Goal: Task Accomplishment & Management: Manage account settings

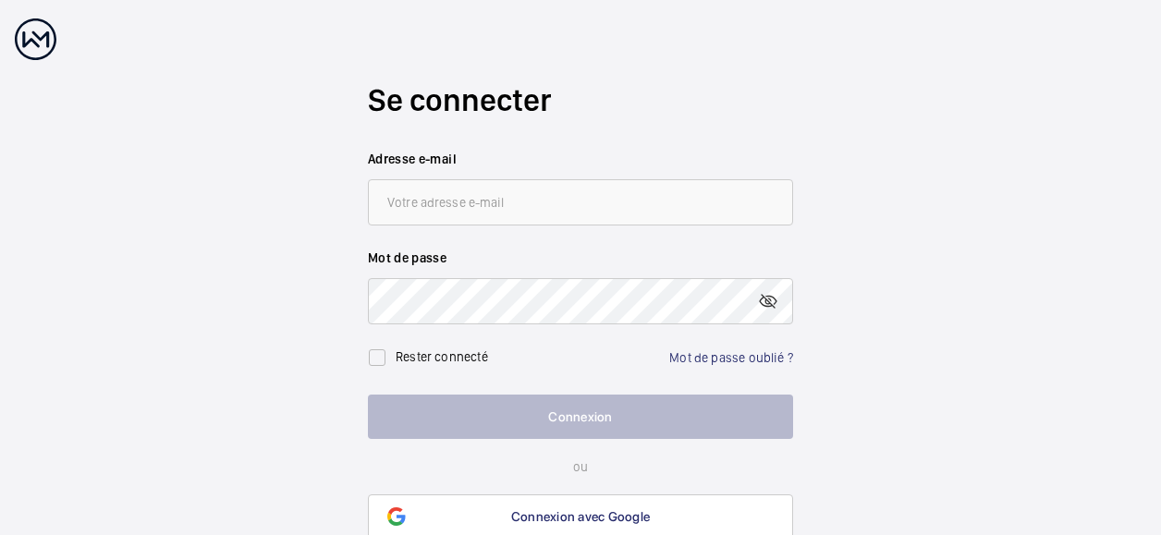
type input "[EMAIL_ADDRESS][DOMAIN_NAME]"
click at [737, 360] on link "Mot de passe oublié ?" at bounding box center [731, 357] width 124 height 15
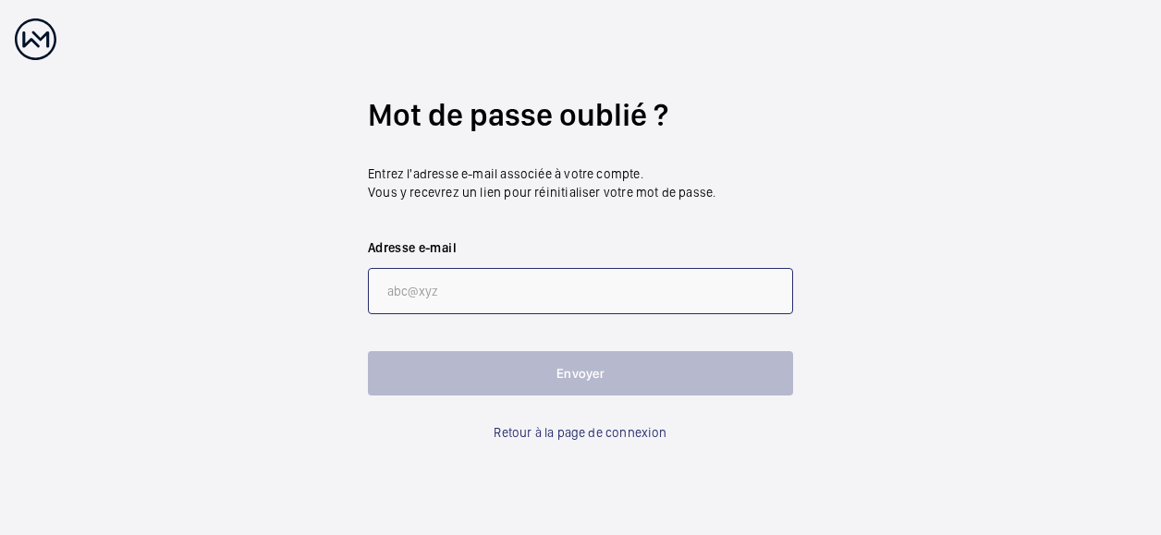
click at [570, 291] on input "email" at bounding box center [580, 291] width 425 height 46
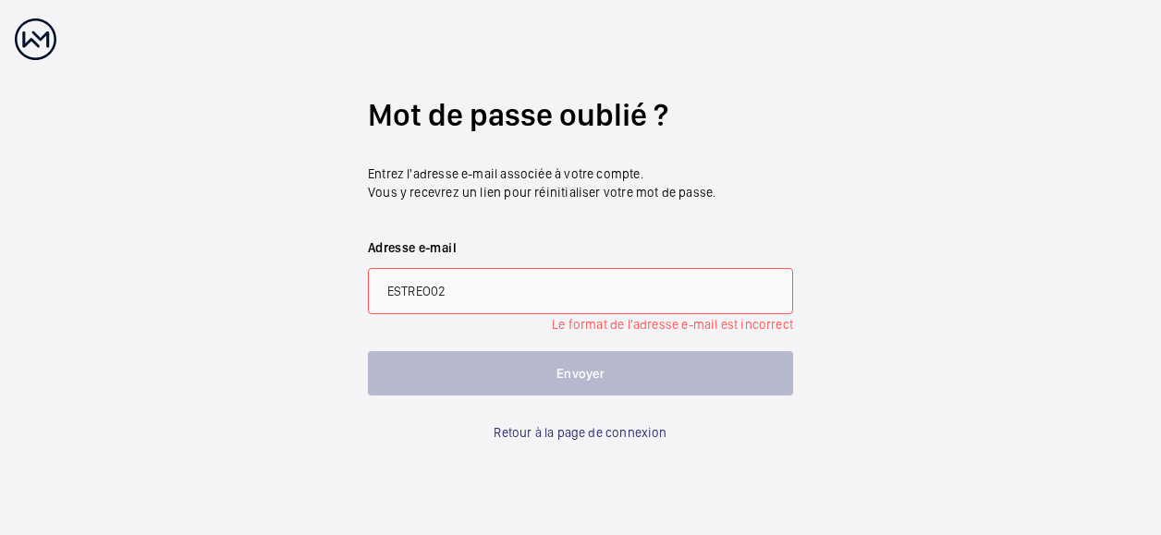
click at [546, 291] on input "ESTREO02" at bounding box center [580, 291] width 425 height 46
click at [431, 294] on input "ESTREO02" at bounding box center [580, 291] width 425 height 46
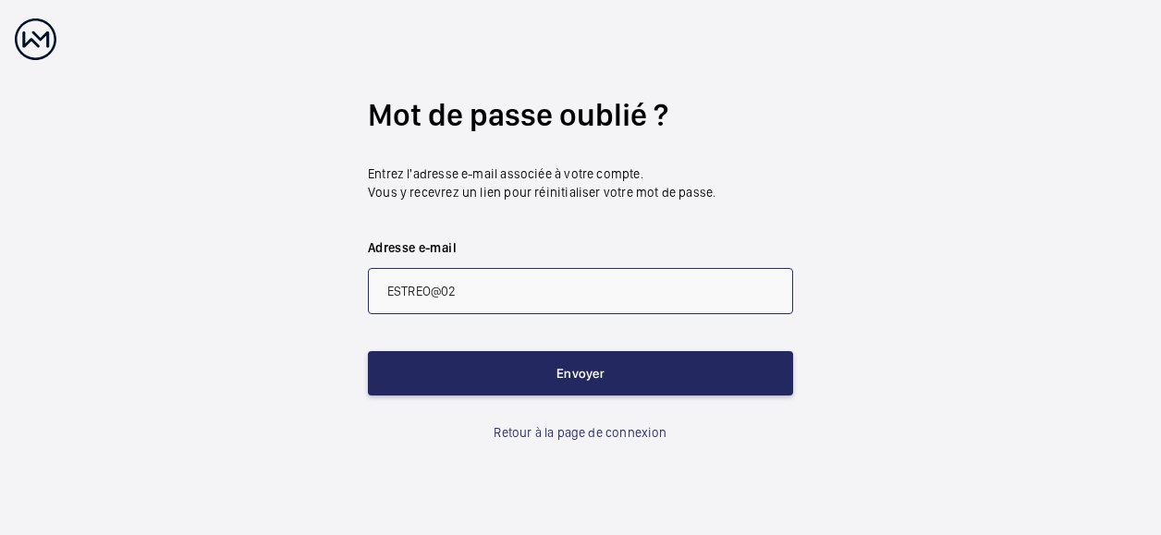
type input "ESTREO@02"
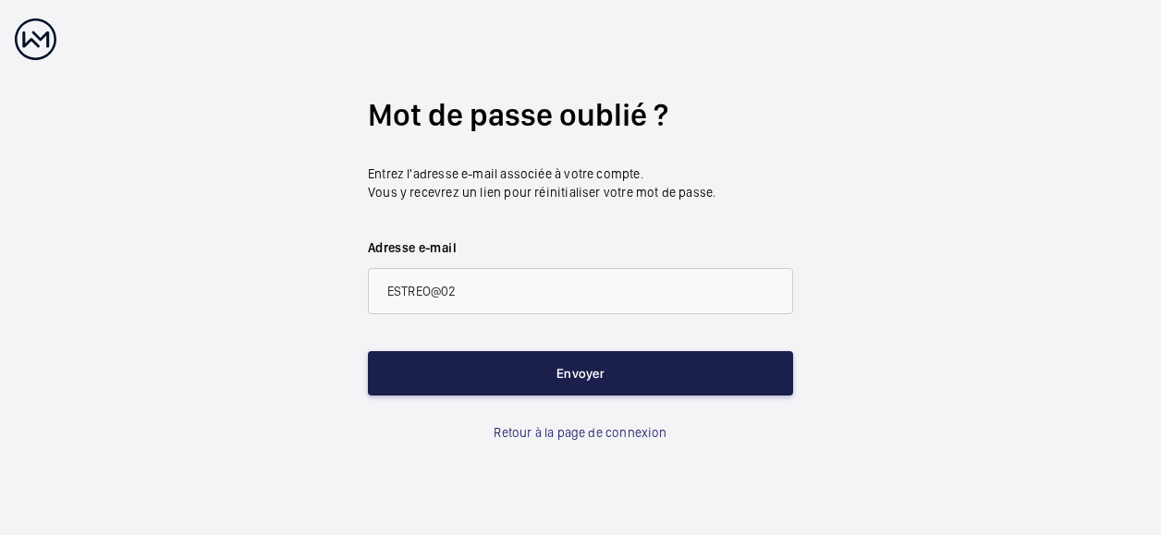
drag, startPoint x: 533, startPoint y: 363, endPoint x: 548, endPoint y: 395, distance: 35.1
click at [547, 393] on button "Envoyer" at bounding box center [580, 373] width 425 height 44
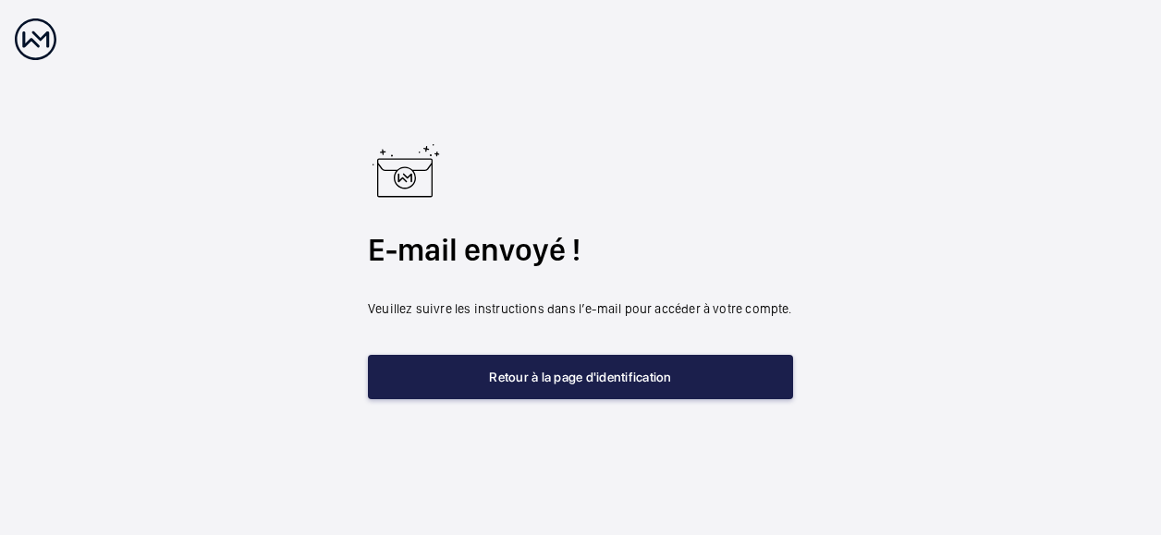
click at [607, 387] on button "Retour à la page d'identification" at bounding box center [580, 377] width 425 height 44
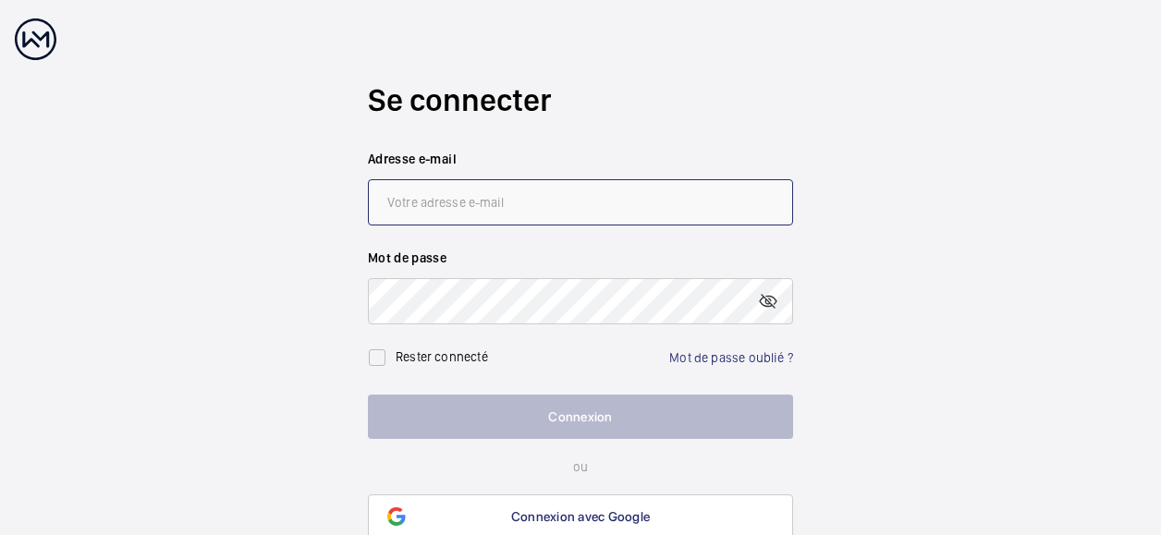
click at [538, 190] on input "email" at bounding box center [580, 202] width 425 height 46
type input "[EMAIL_ADDRESS][DOMAIN_NAME]"
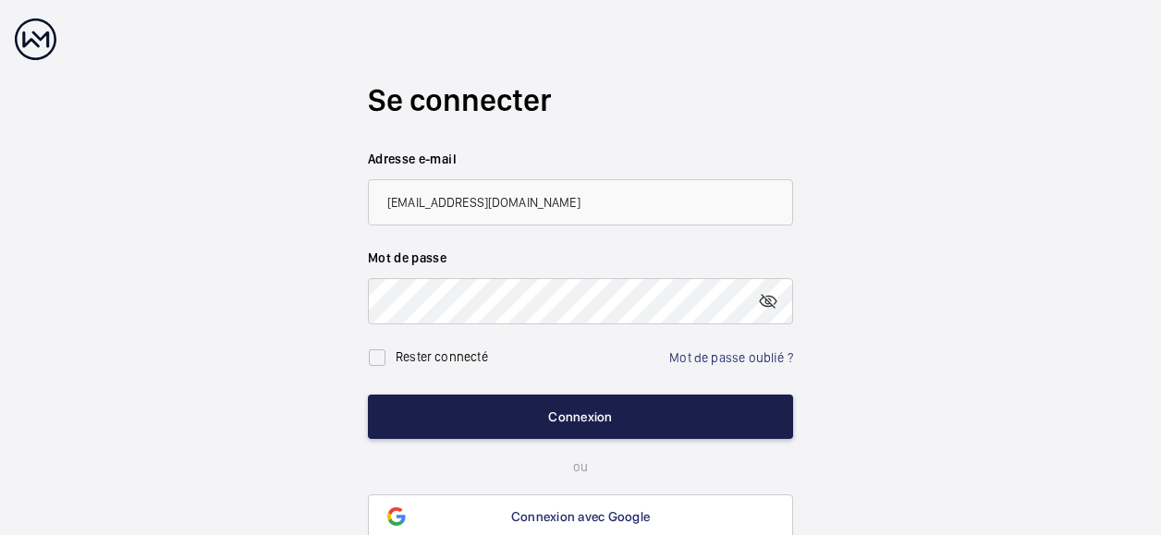
click at [492, 412] on button "Connexion" at bounding box center [580, 417] width 425 height 44
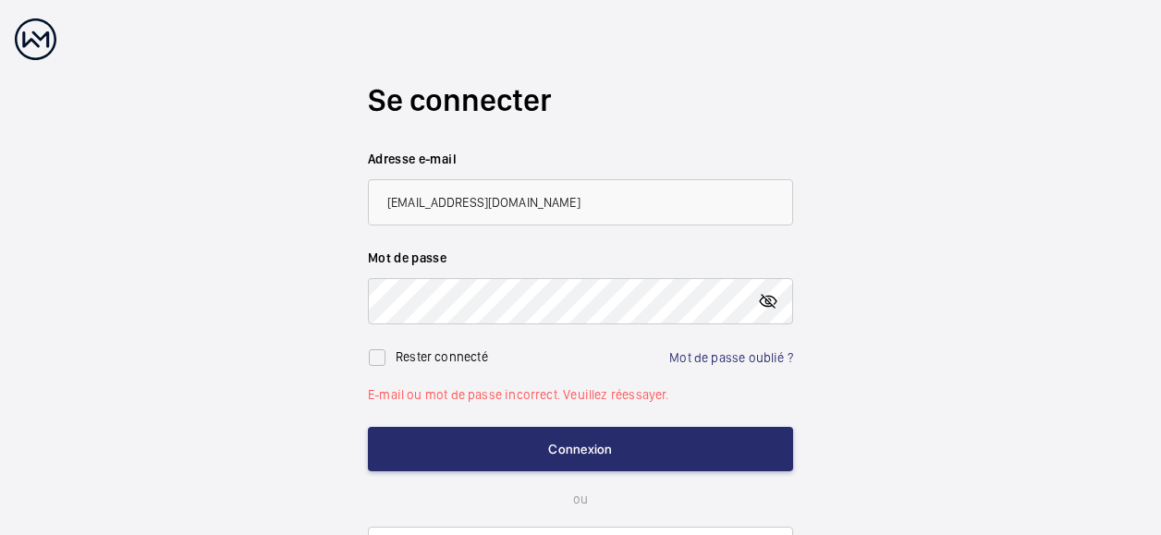
click at [774, 300] on mat-icon at bounding box center [768, 301] width 22 height 22
click at [368, 427] on button "Connexion" at bounding box center [580, 449] width 425 height 44
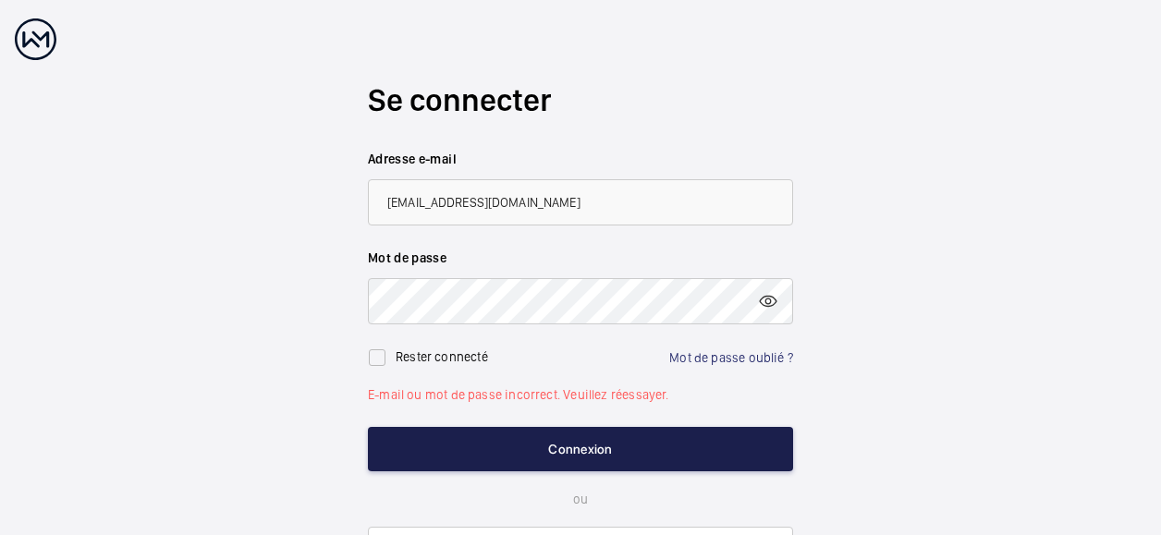
click at [629, 452] on button "Connexion" at bounding box center [580, 449] width 425 height 44
click at [592, 441] on button "Connexion" at bounding box center [580, 449] width 425 height 44
click at [558, 453] on button "Connexion" at bounding box center [580, 449] width 425 height 44
click at [632, 447] on button "Connexion" at bounding box center [580, 449] width 425 height 44
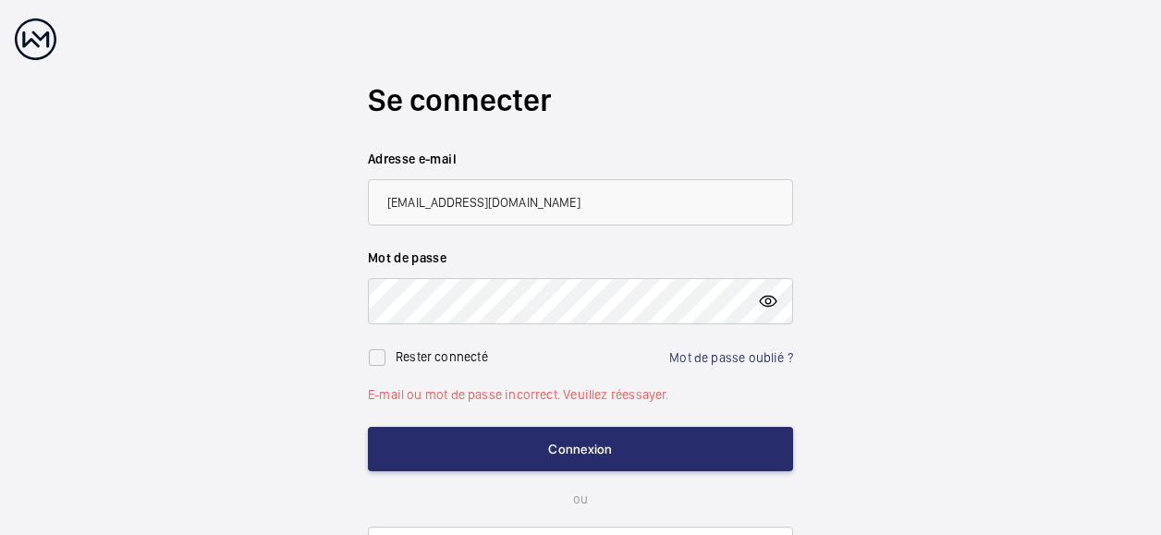
click at [766, 304] on mat-icon at bounding box center [768, 301] width 22 height 22
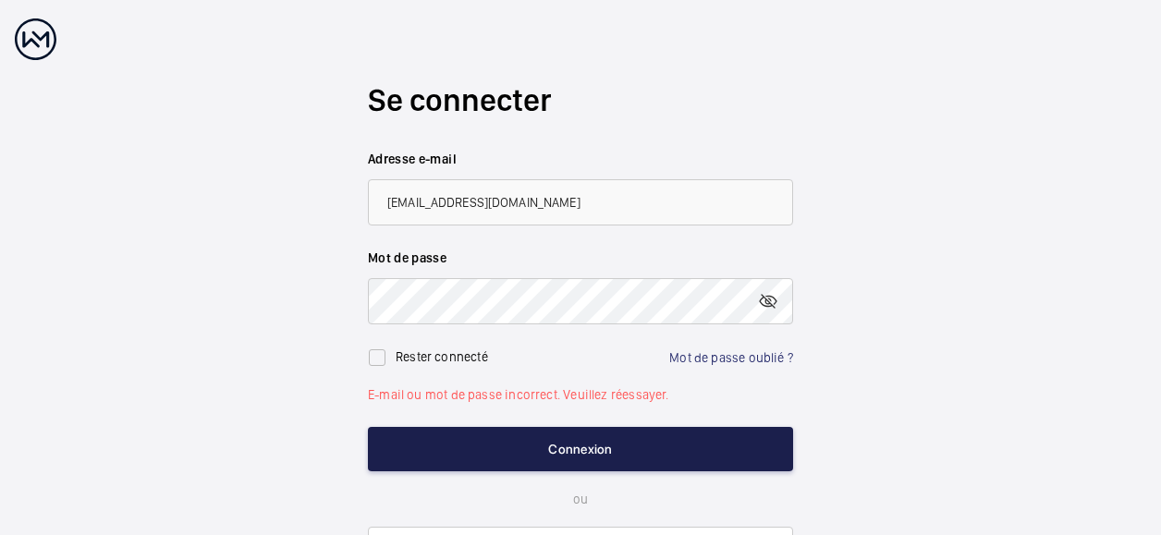
click at [649, 455] on button "Connexion" at bounding box center [580, 449] width 425 height 44
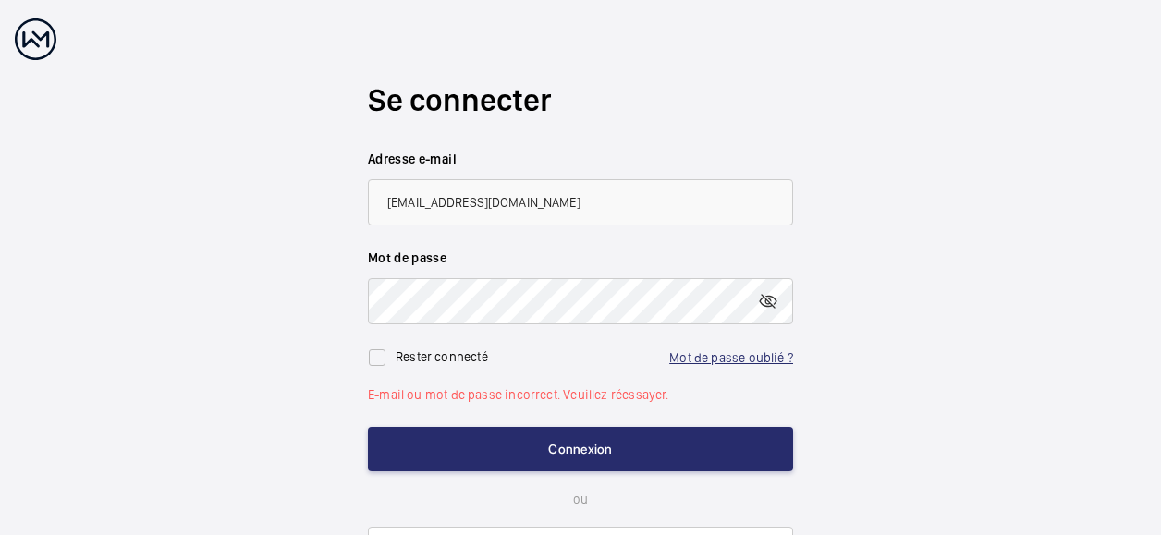
click at [743, 363] on link "Mot de passe oublié ?" at bounding box center [731, 357] width 124 height 15
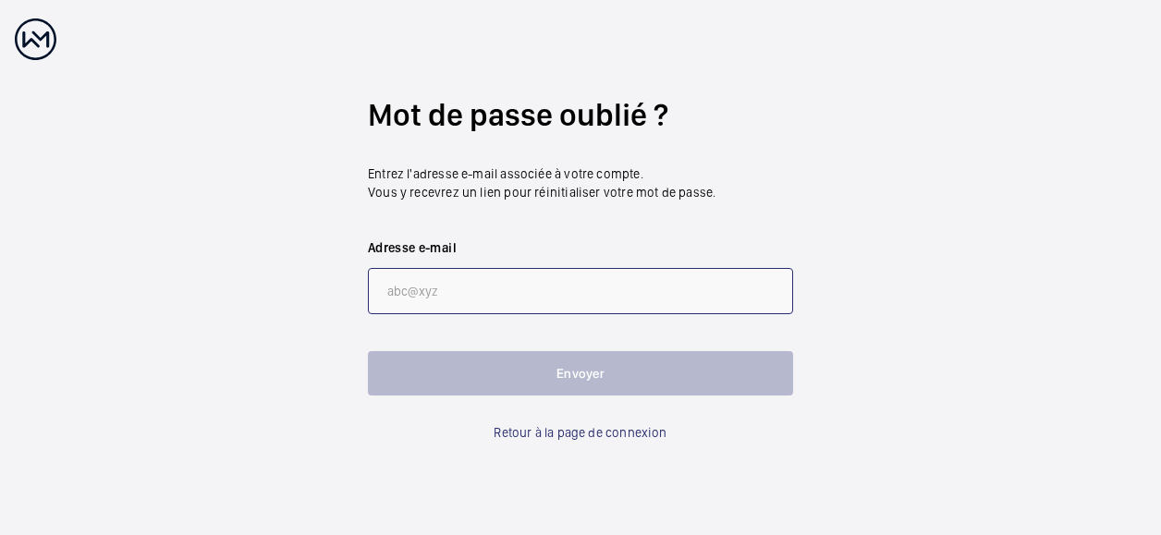
click at [438, 304] on input "email" at bounding box center [580, 291] width 425 height 46
type input "ESTREO@02"
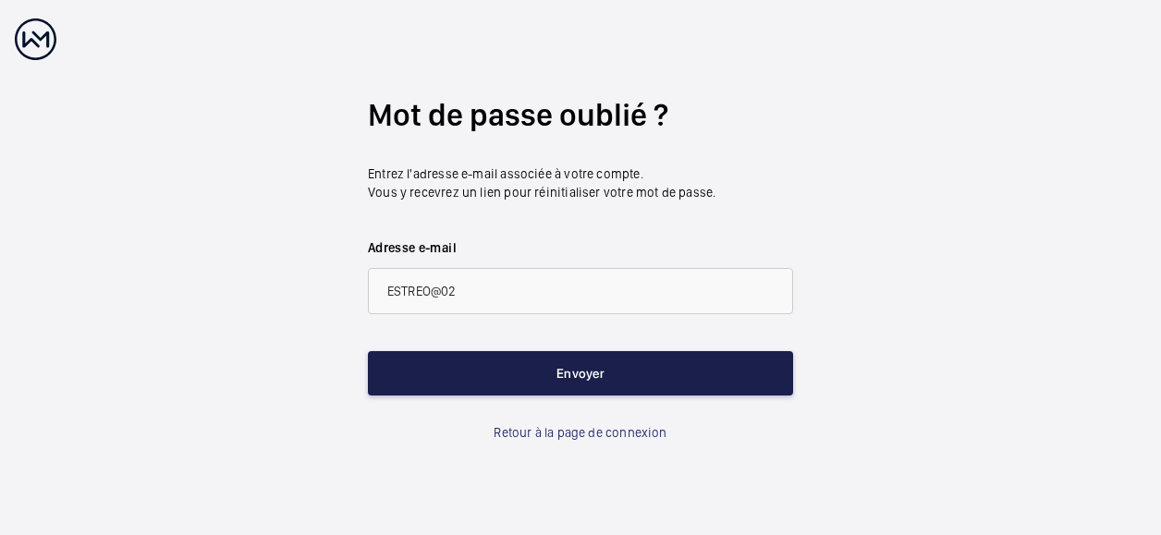
click at [485, 382] on button "Envoyer" at bounding box center [580, 373] width 425 height 44
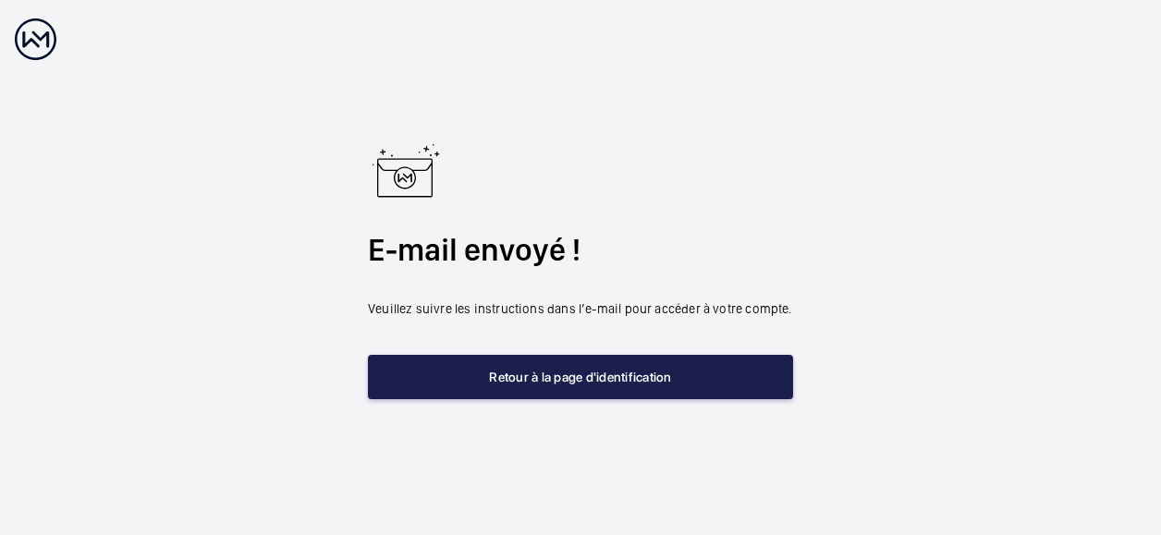
click at [485, 382] on button "Retour à la page d'identification" at bounding box center [580, 377] width 425 height 44
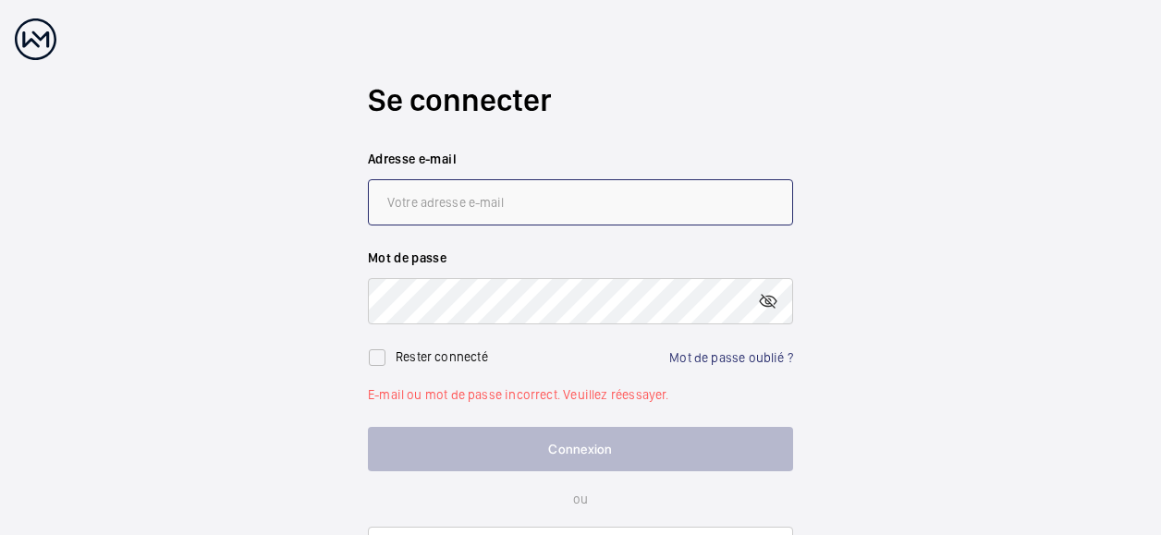
click at [429, 215] on input "email" at bounding box center [580, 202] width 425 height 46
type input "[EMAIL_ADDRESS][DOMAIN_NAME]"
